Goal: Information Seeking & Learning: Learn about a topic

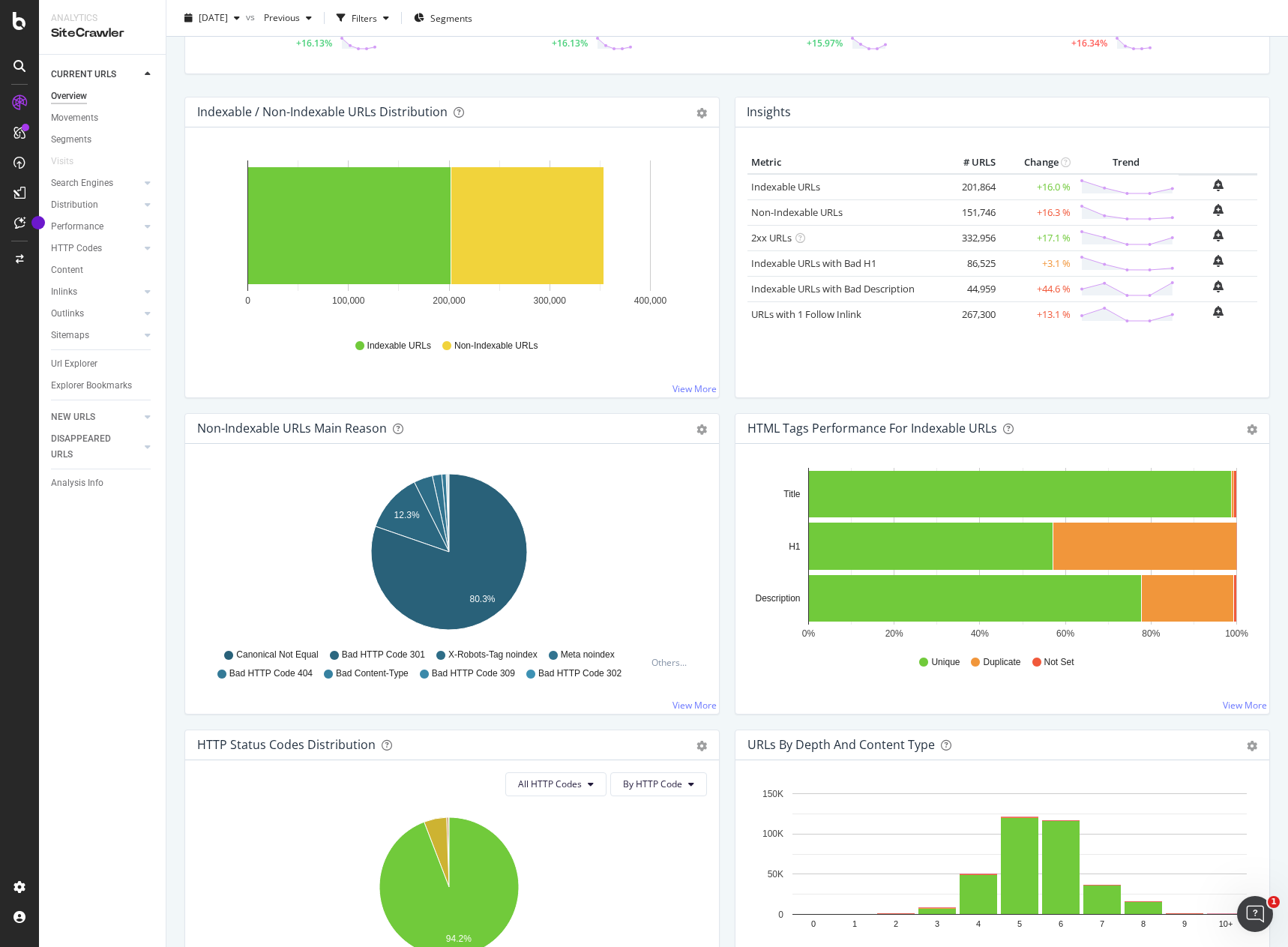
scroll to position [124, 0]
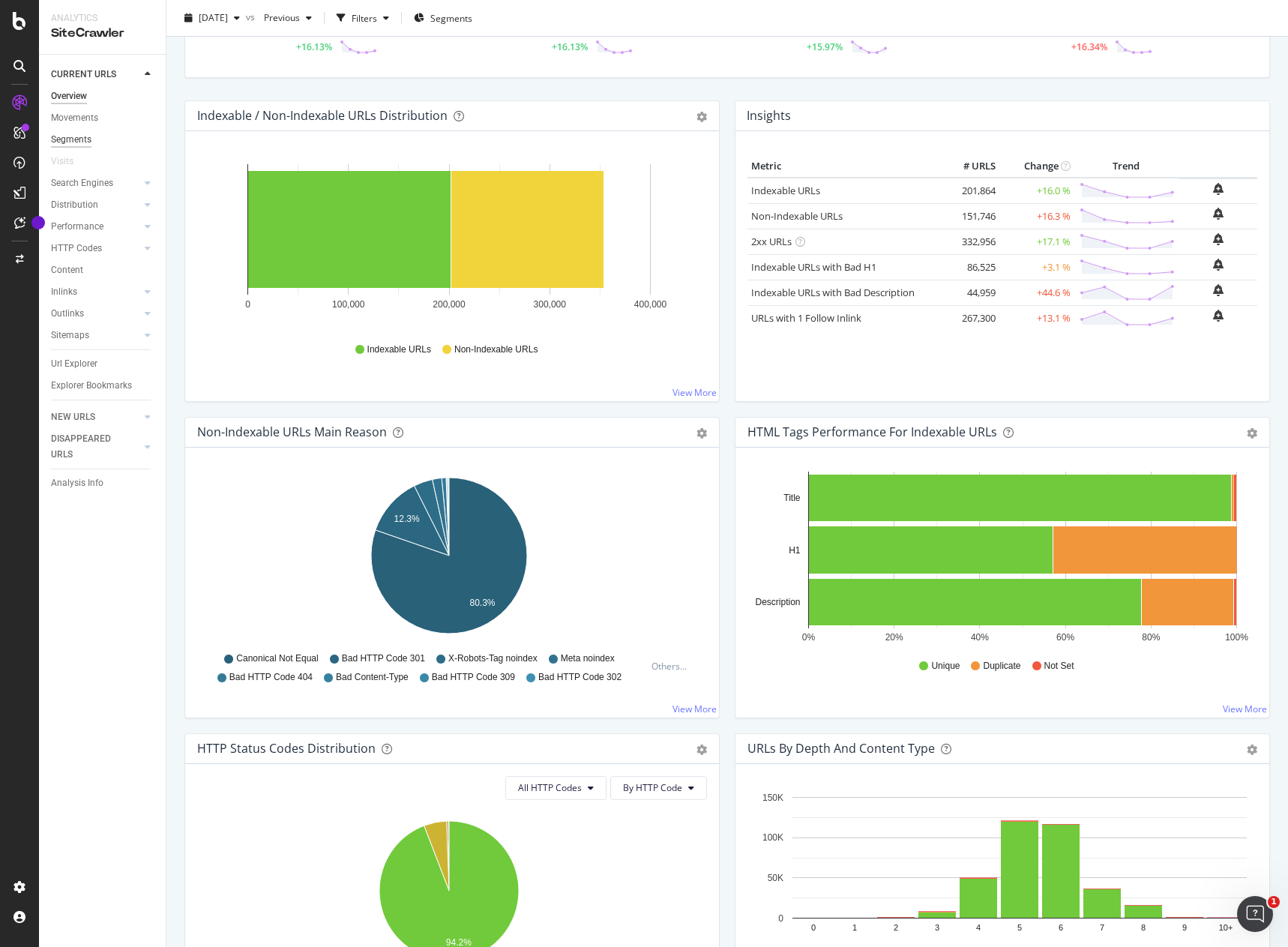
click at [70, 142] on div "Segments" at bounding box center [71, 140] width 41 height 16
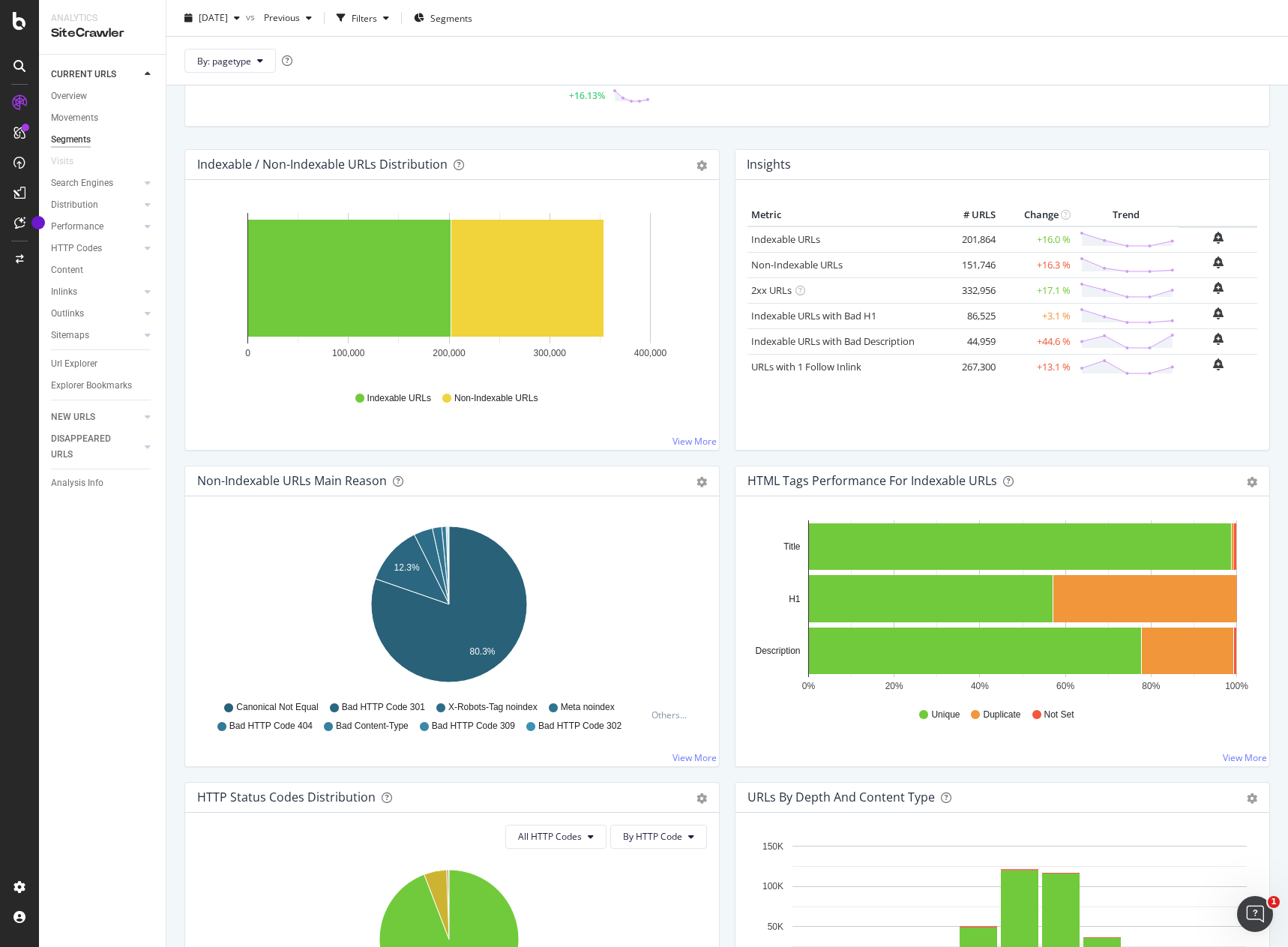
scroll to position [173, 0]
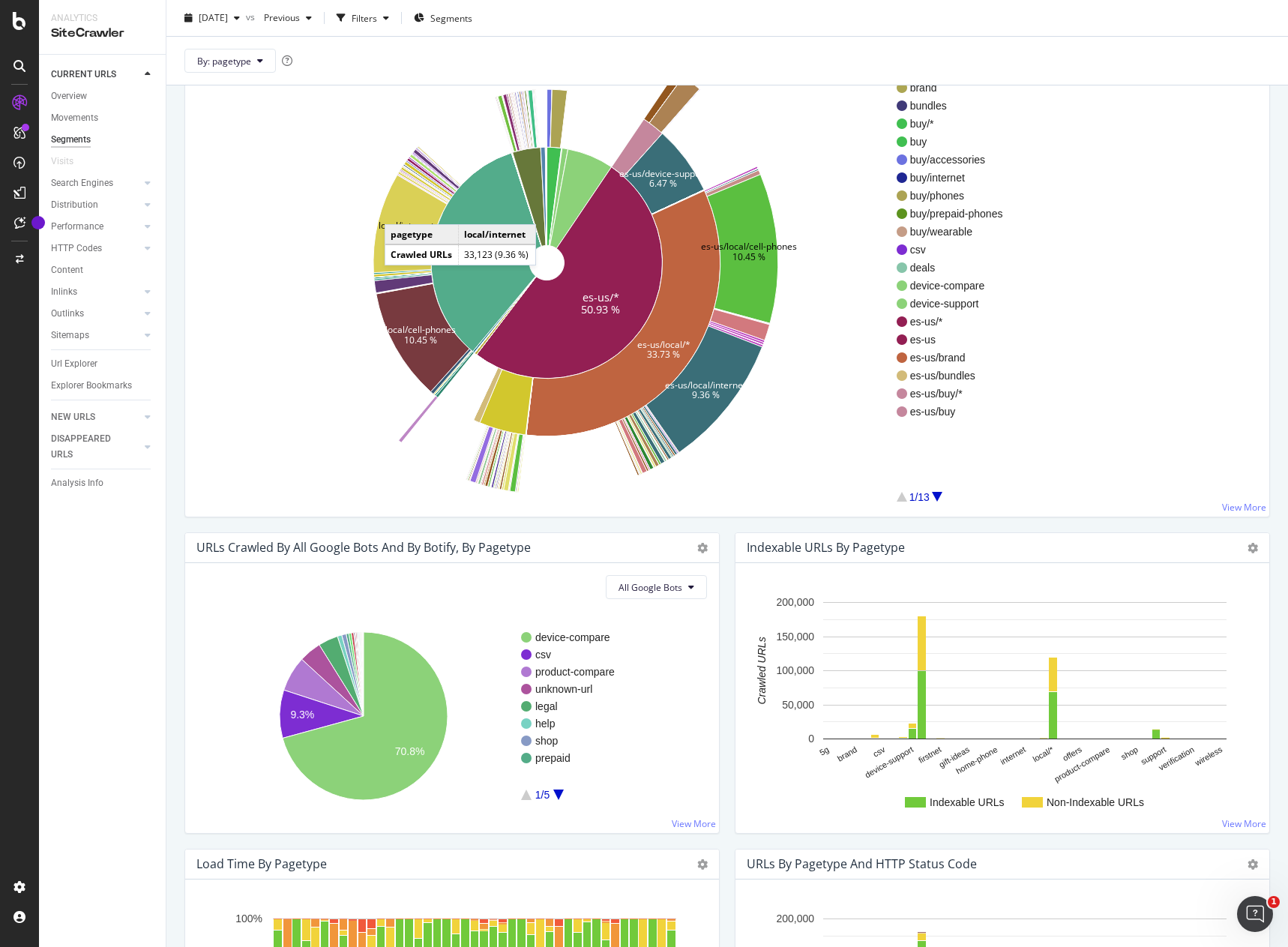
click at [400, 209] on icon at bounding box center [410, 223] width 73 height 97
